Goal: Transaction & Acquisition: Purchase product/service

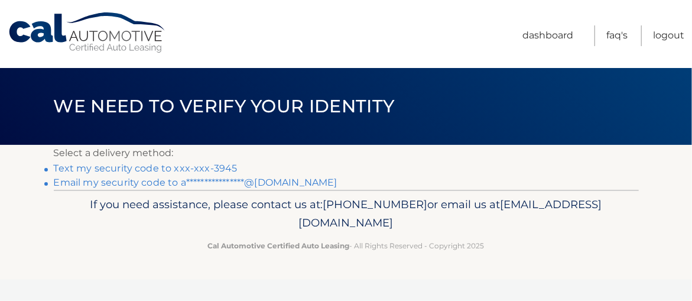
click at [142, 168] on link "Text my security code to xxx-xxx-3945" at bounding box center [146, 167] width 184 height 11
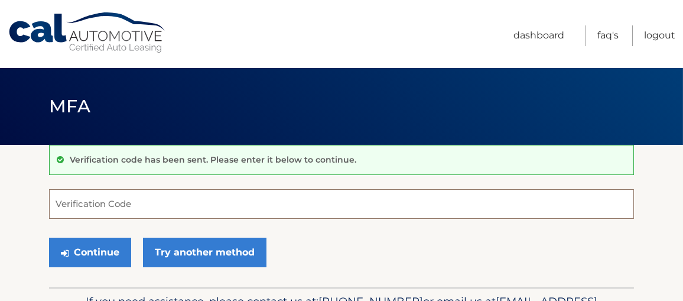
click at [119, 200] on input "Verification Code" at bounding box center [341, 204] width 585 height 30
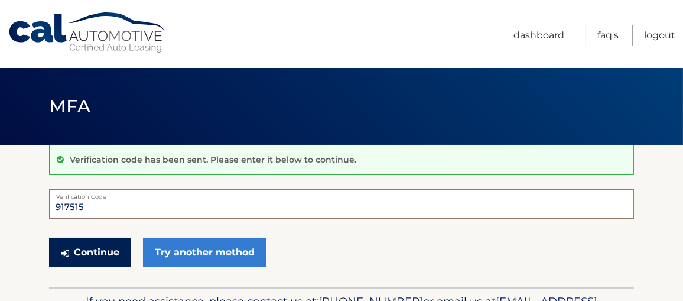
type input "917515"
click at [104, 243] on button "Continue" at bounding box center [90, 252] width 82 height 30
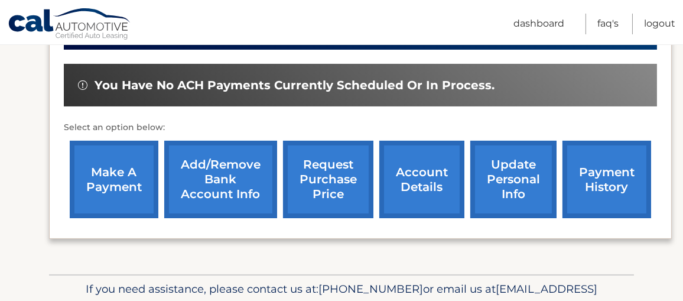
scroll to position [354, 0]
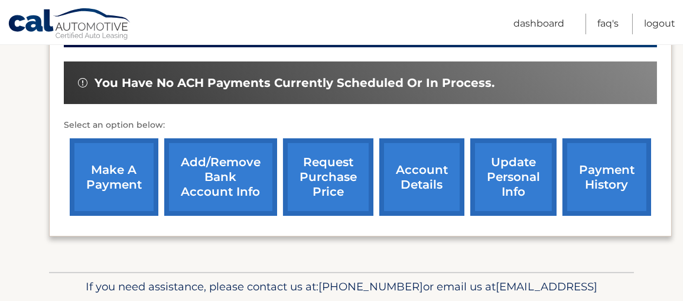
click at [112, 172] on link "make a payment" at bounding box center [114, 176] width 89 height 77
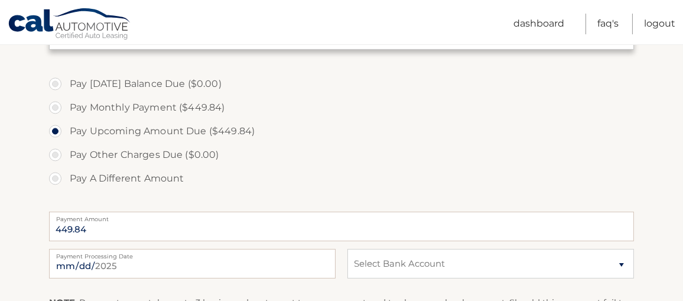
scroll to position [354, 0]
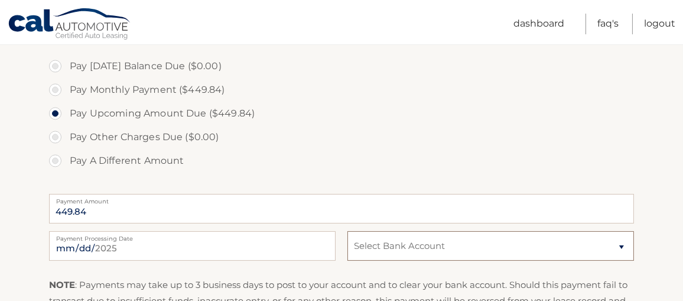
click at [374, 242] on select "Select Bank Account Checking JPMORGAN CHASE BANK, NA *****9133 Checking JPMORGA…" at bounding box center [490, 246] width 286 height 30
select select "YTg5MTM1NGQtMWEyZi00NWQ0LWFjMTYtZjk2ZTliZjM3MGQ5"
click at [347, 231] on select "Select Bank Account Checking JPMORGAN CHASE BANK, NA *****9133 Checking JPMORGA…" at bounding box center [490, 246] width 286 height 30
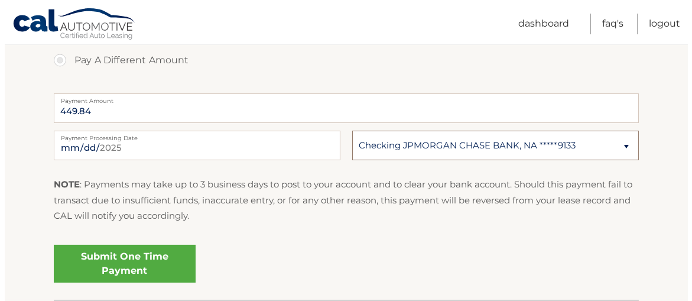
scroll to position [473, 0]
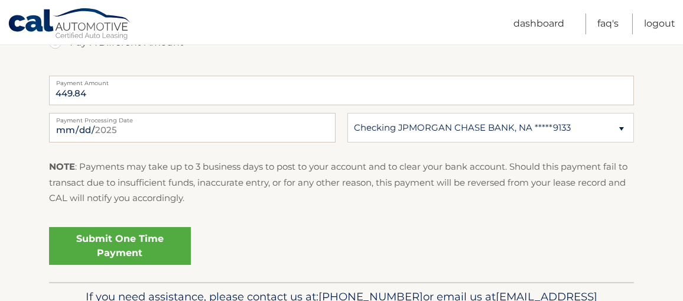
click at [130, 233] on link "Submit One Time Payment" at bounding box center [120, 246] width 142 height 38
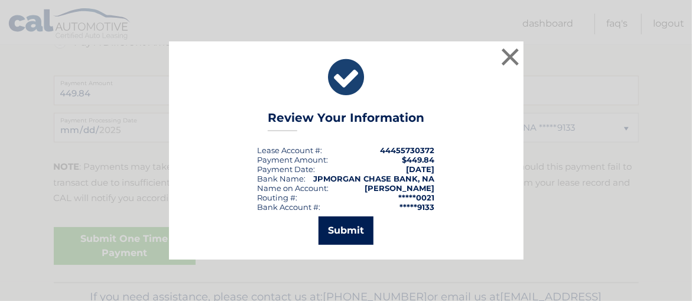
click at [344, 232] on button "Submit" at bounding box center [345, 230] width 55 height 28
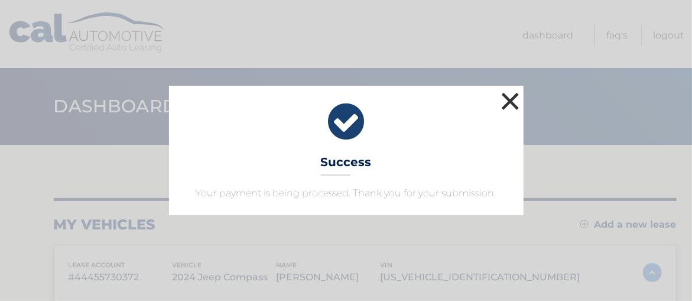
click at [513, 102] on button "×" at bounding box center [511, 101] width 24 height 24
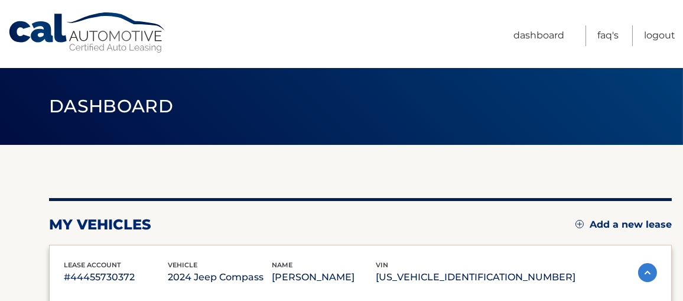
scroll to position [177, 0]
